Goal: Navigation & Orientation: Find specific page/section

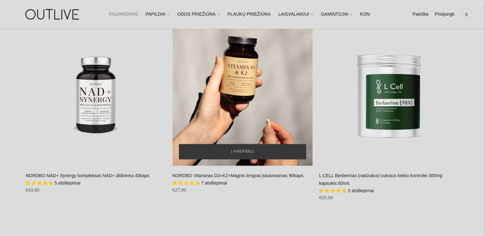
scroll to position [865, 0]
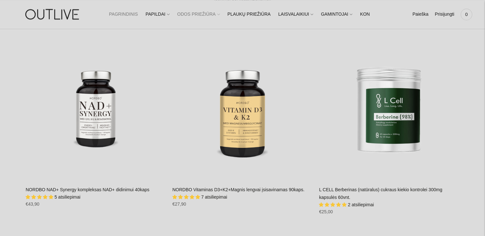
click at [205, 16] on link "ODOS PRIEŽIŪRA" at bounding box center [198, 14] width 43 height 14
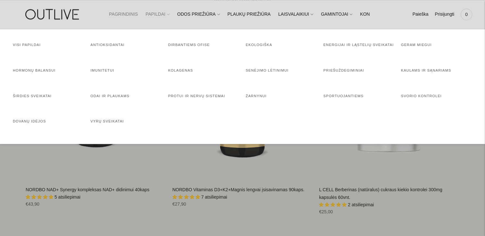
click at [154, 12] on link "PAPILDAI" at bounding box center [157, 14] width 24 height 14
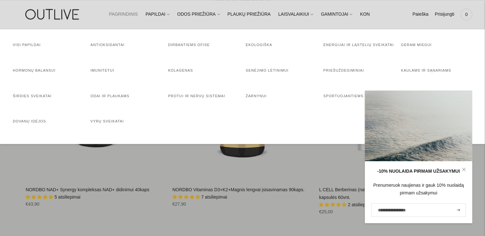
click at [466, 171] on link at bounding box center [463, 169] width 17 height 17
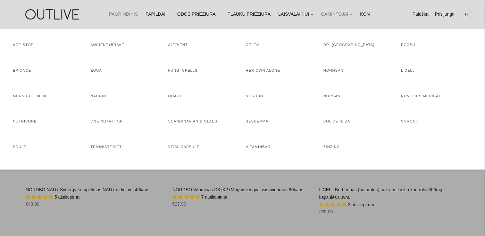
click at [321, 14] on link "GAMINTOJAI" at bounding box center [336, 14] width 31 height 14
click at [97, 70] on link "EQUA" at bounding box center [96, 71] width 12 height 4
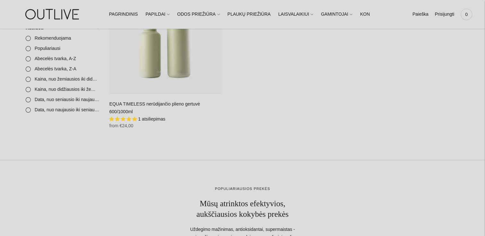
scroll to position [32, 0]
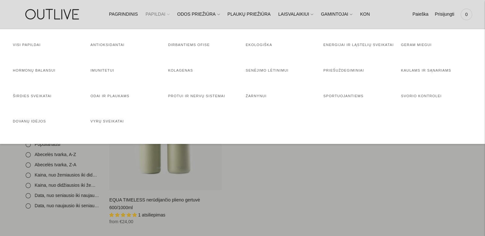
click at [149, 14] on link "PAPILDAI" at bounding box center [157, 14] width 24 height 14
click at [27, 70] on link "Hormonų balansui" at bounding box center [34, 71] width 43 height 4
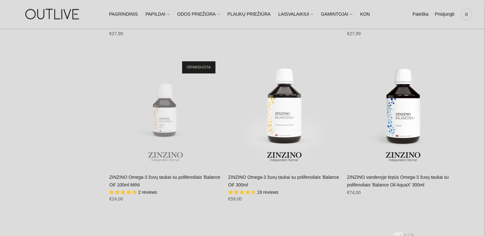
scroll to position [1602, 0]
